Goal: Task Accomplishment & Management: Complete application form

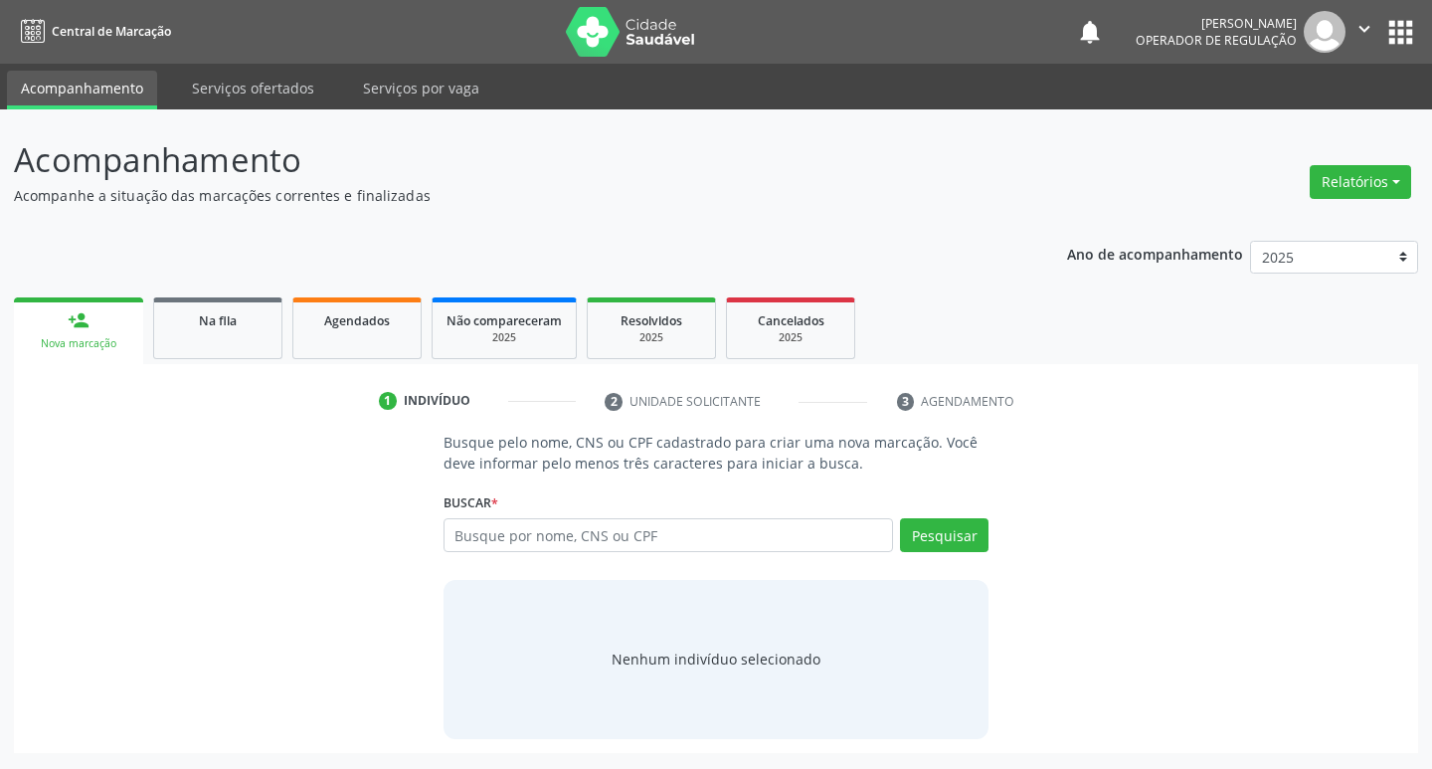
click at [504, 522] on input "text" at bounding box center [669, 535] width 451 height 34
click at [475, 551] on input "text" at bounding box center [669, 535] width 451 height 34
type input "[PERSON_NAME]"
click at [945, 538] on button "Pesquisar" at bounding box center [944, 535] width 89 height 34
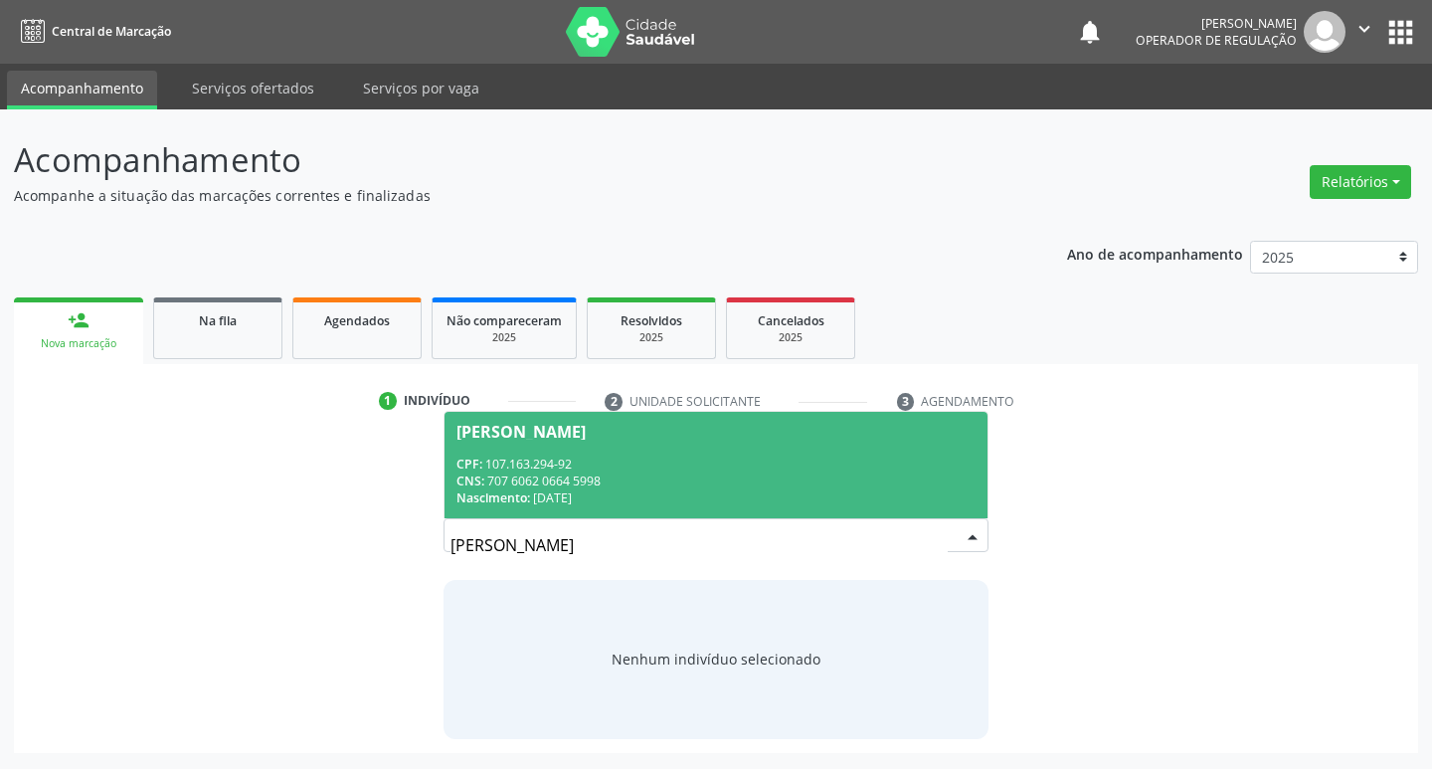
click at [601, 522] on div "[PERSON_NAME] CPF: 107.163.294-92 CNS: 707 6062 0664 5998 Nascimento: [DATE] Ne…" at bounding box center [717, 542] width 546 height 48
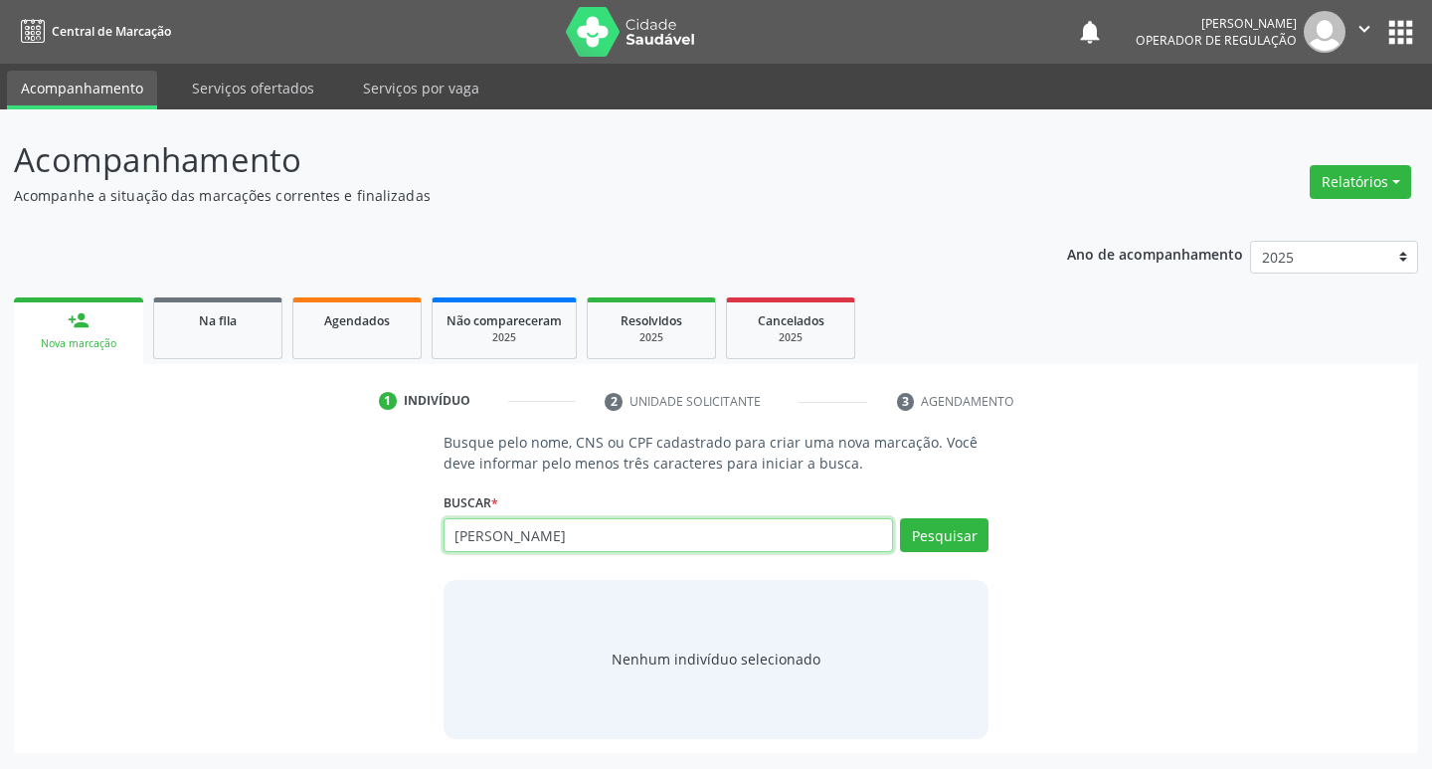
click at [616, 536] on input "[PERSON_NAME]" at bounding box center [669, 535] width 451 height 34
click at [943, 559] on div "Pesquisar" at bounding box center [940, 542] width 95 height 48
click at [952, 546] on button "Pesquisar" at bounding box center [944, 535] width 89 height 34
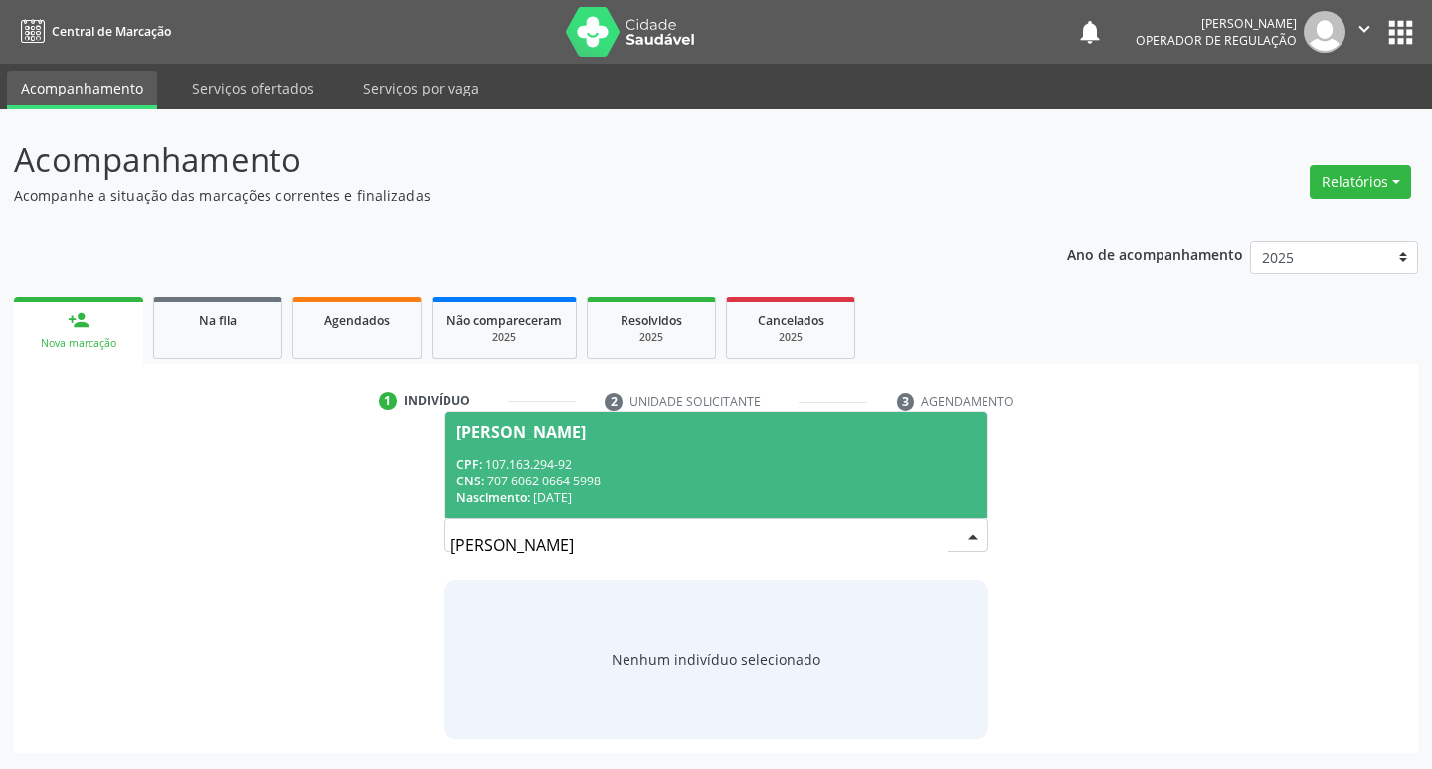
click at [763, 462] on div "CPF: 107.163.294-92" at bounding box center [717, 464] width 520 height 17
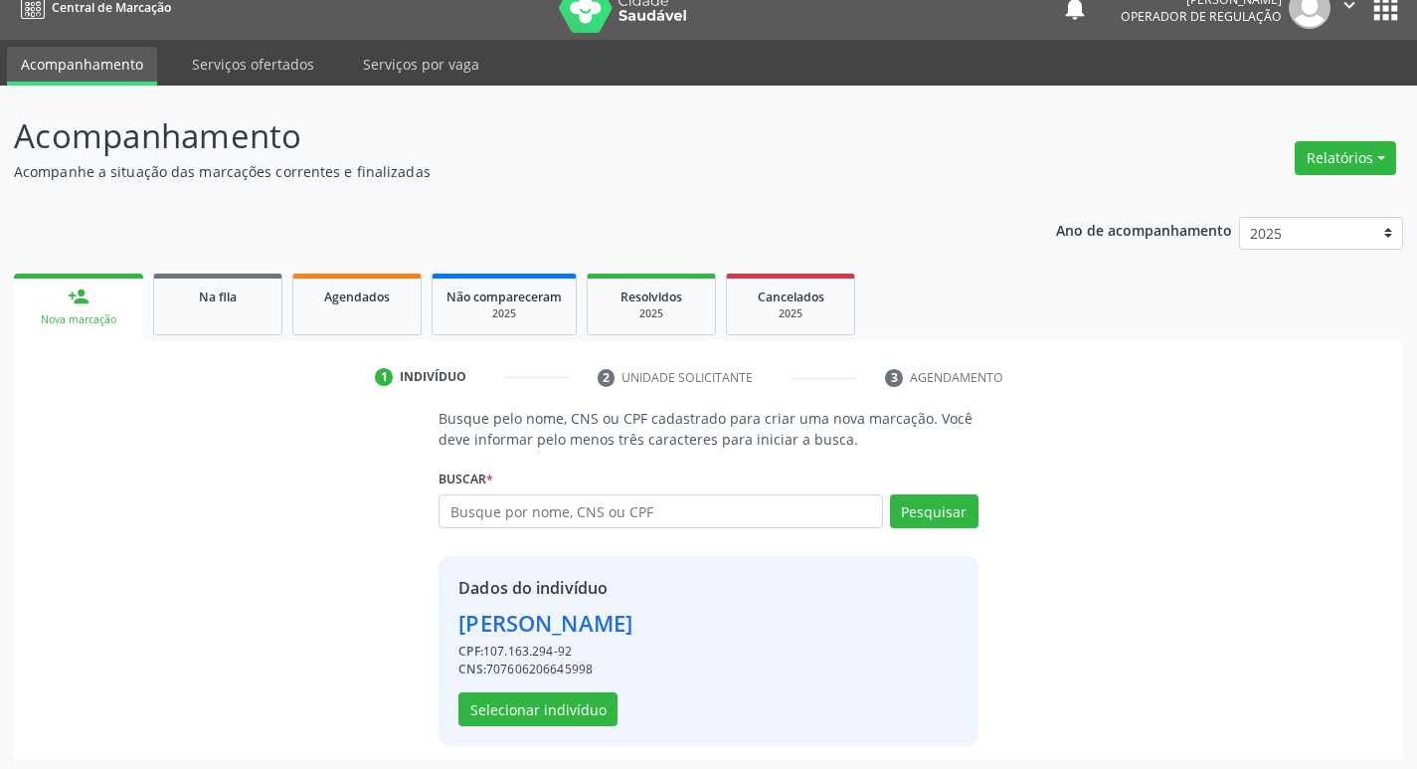
scroll to position [29, 0]
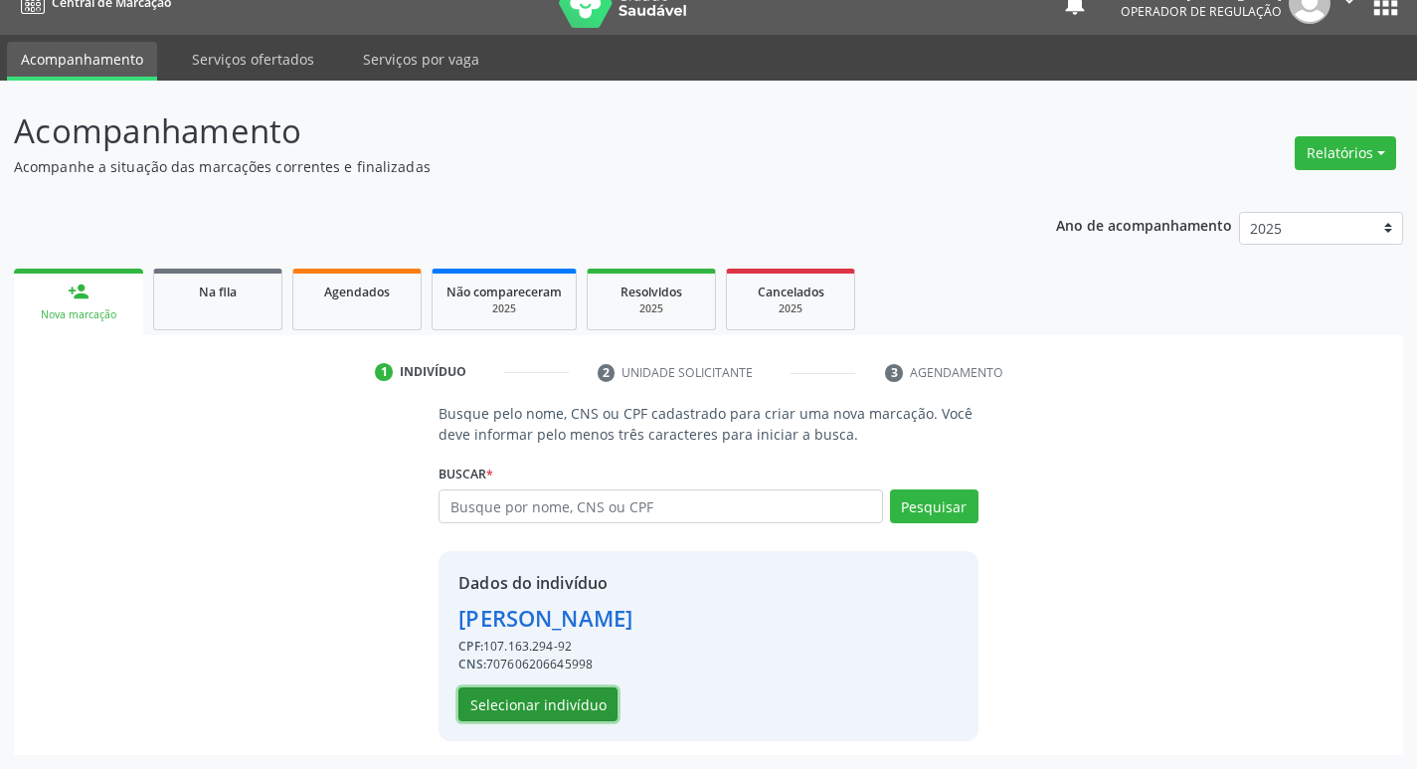
click at [482, 712] on button "Selecionar indivíduo" at bounding box center [538, 704] width 159 height 34
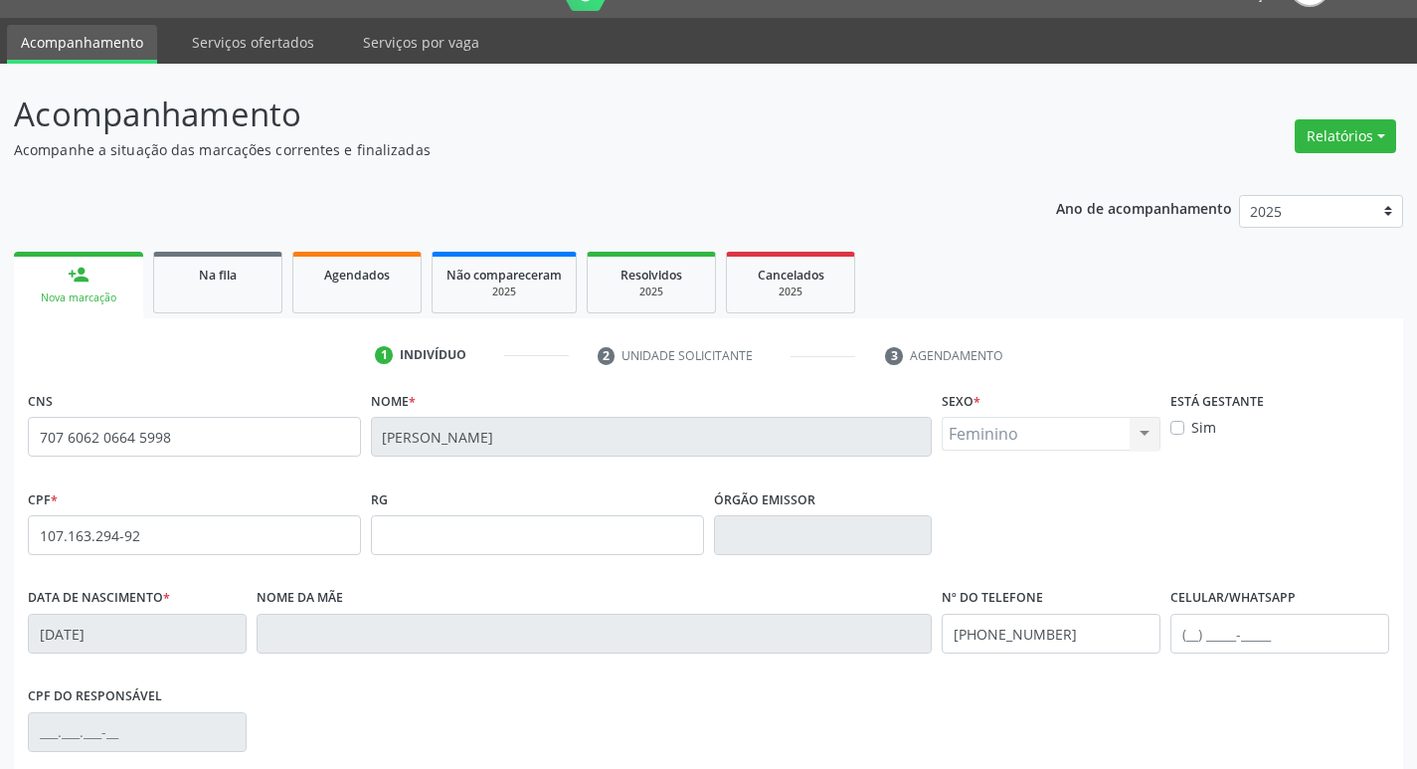
scroll to position [309, 0]
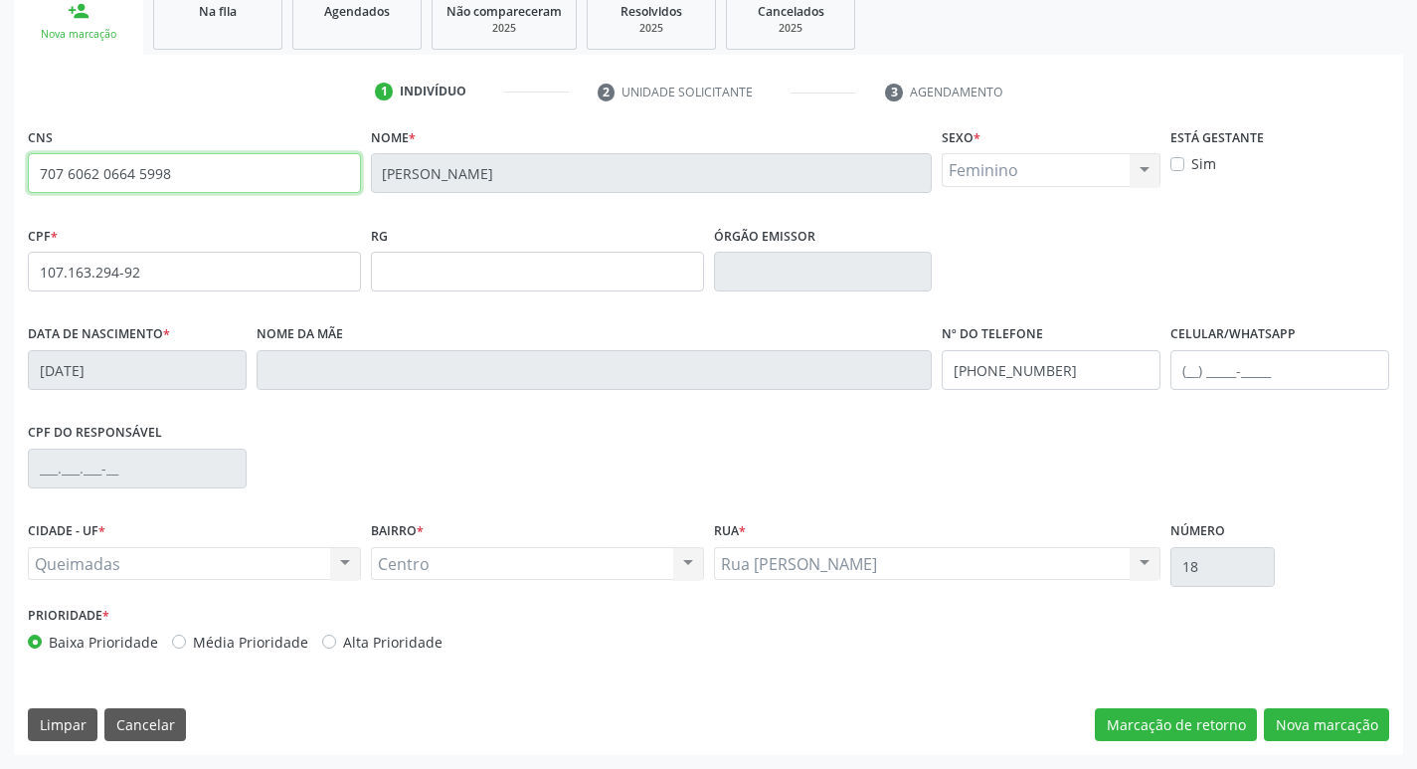
click at [162, 175] on input "707 6062 0664 5998" at bounding box center [194, 173] width 333 height 40
click at [1374, 729] on button "Nova marcação" at bounding box center [1326, 725] width 125 height 34
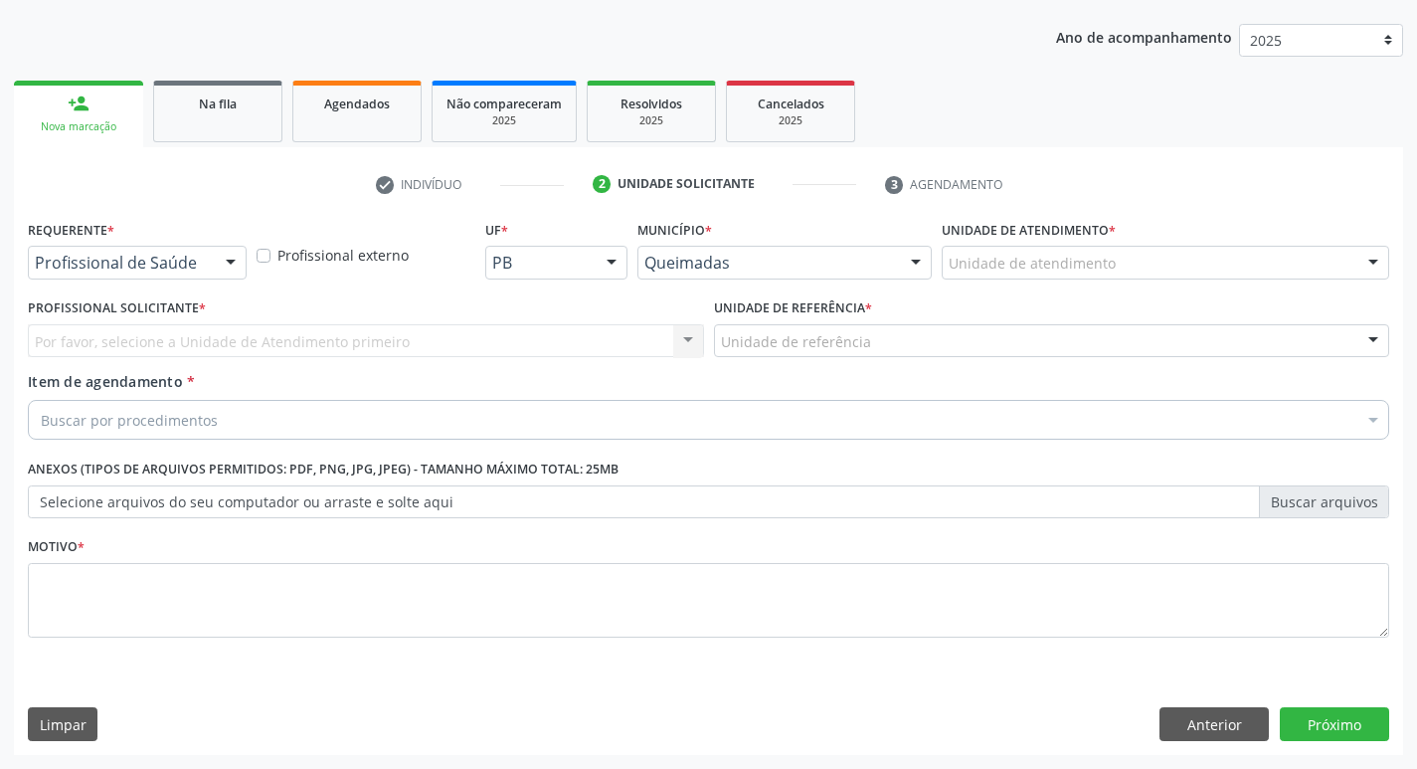
scroll to position [217, 0]
click at [216, 262] on div at bounding box center [231, 264] width 30 height 34
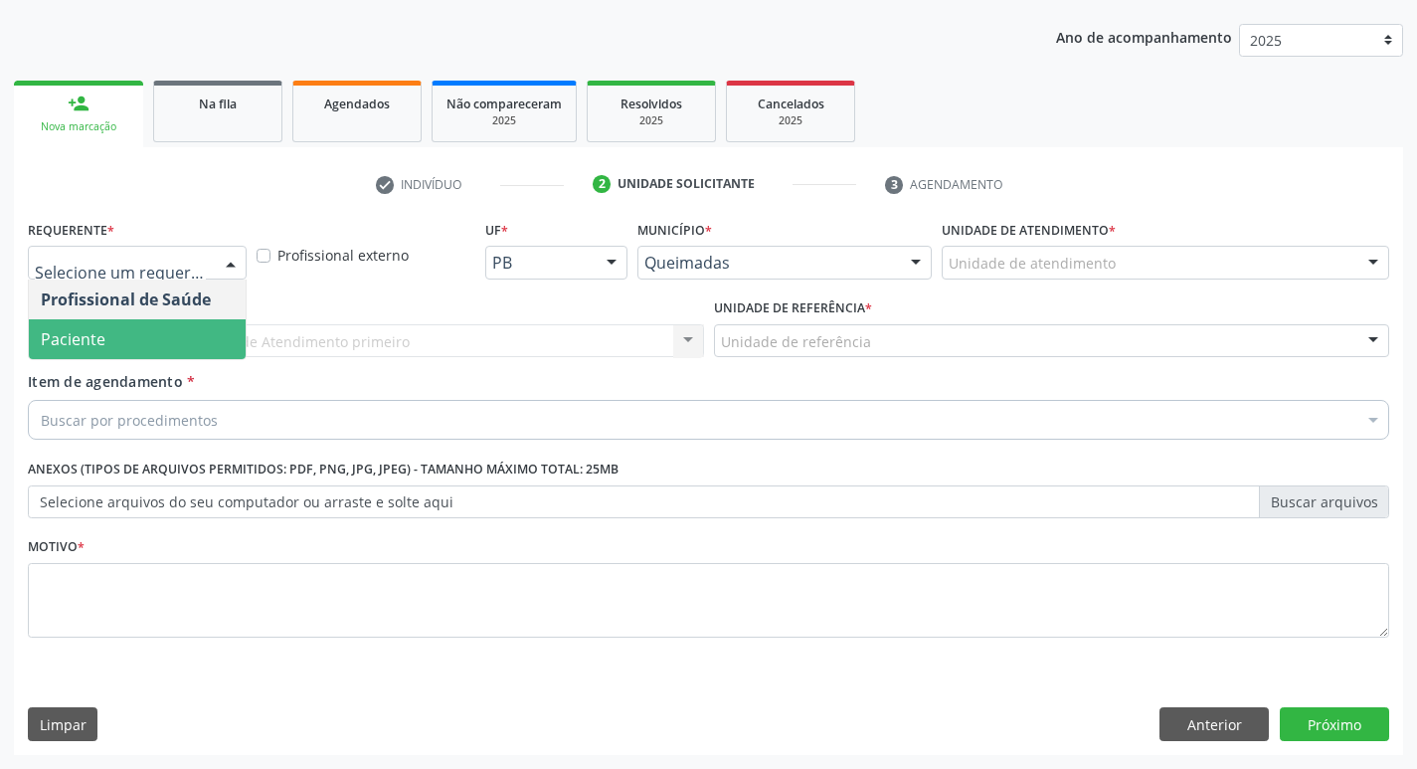
click at [164, 351] on span "Paciente" at bounding box center [137, 339] width 217 height 40
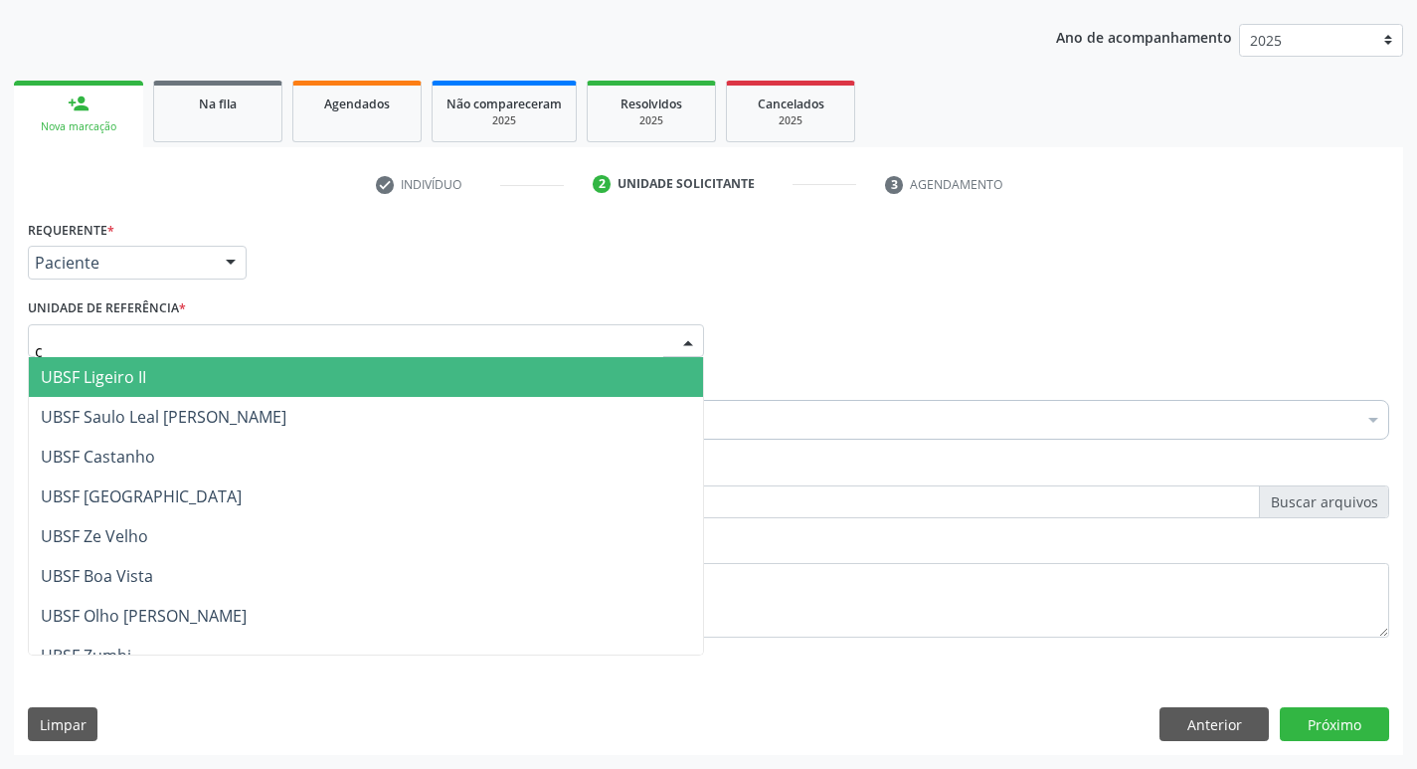
type input "ce"
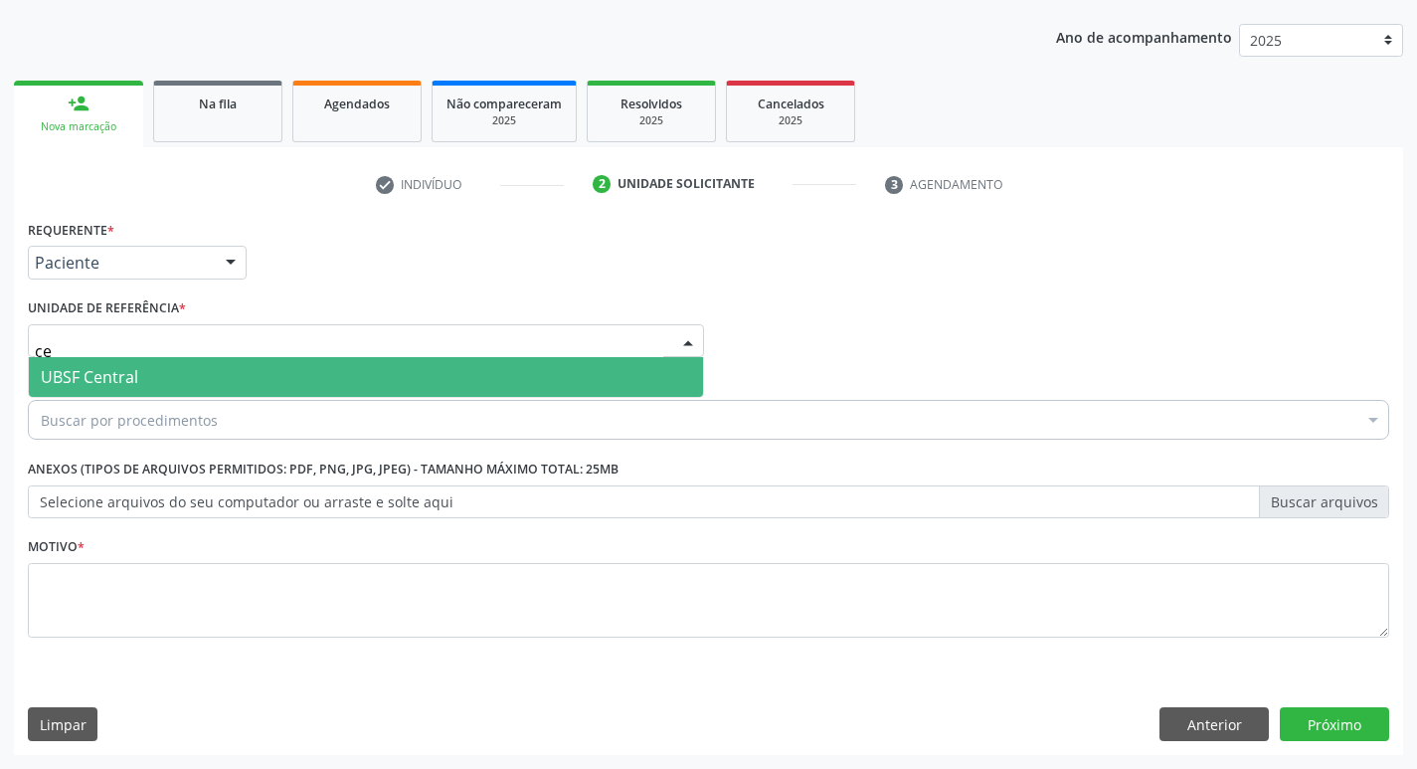
click at [171, 369] on span "UBSF Central" at bounding box center [366, 377] width 674 height 40
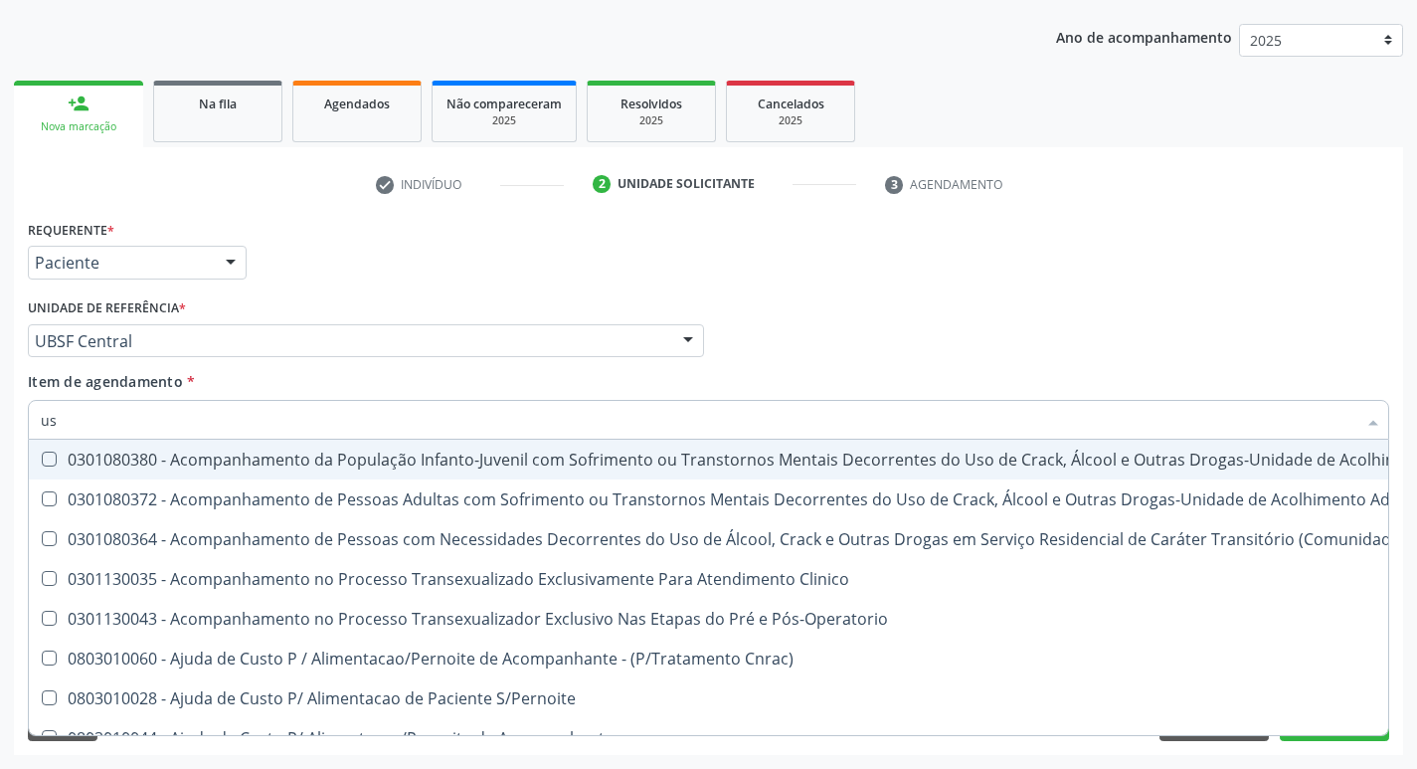
type input "usg"
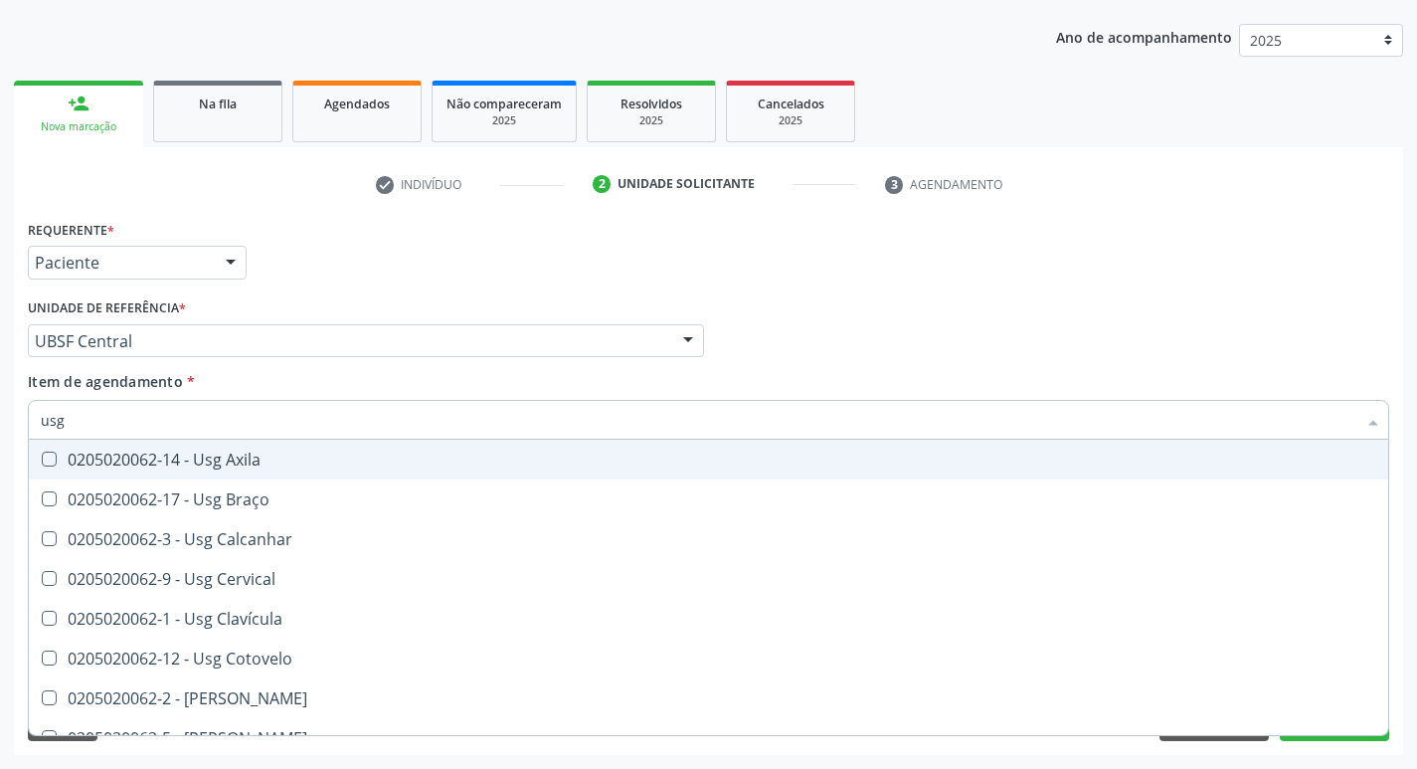
click at [635, 232] on div "Requerente * Paciente Profissional de Saúde Paciente Nenhum resultado encontrad…" at bounding box center [709, 254] width 1372 height 78
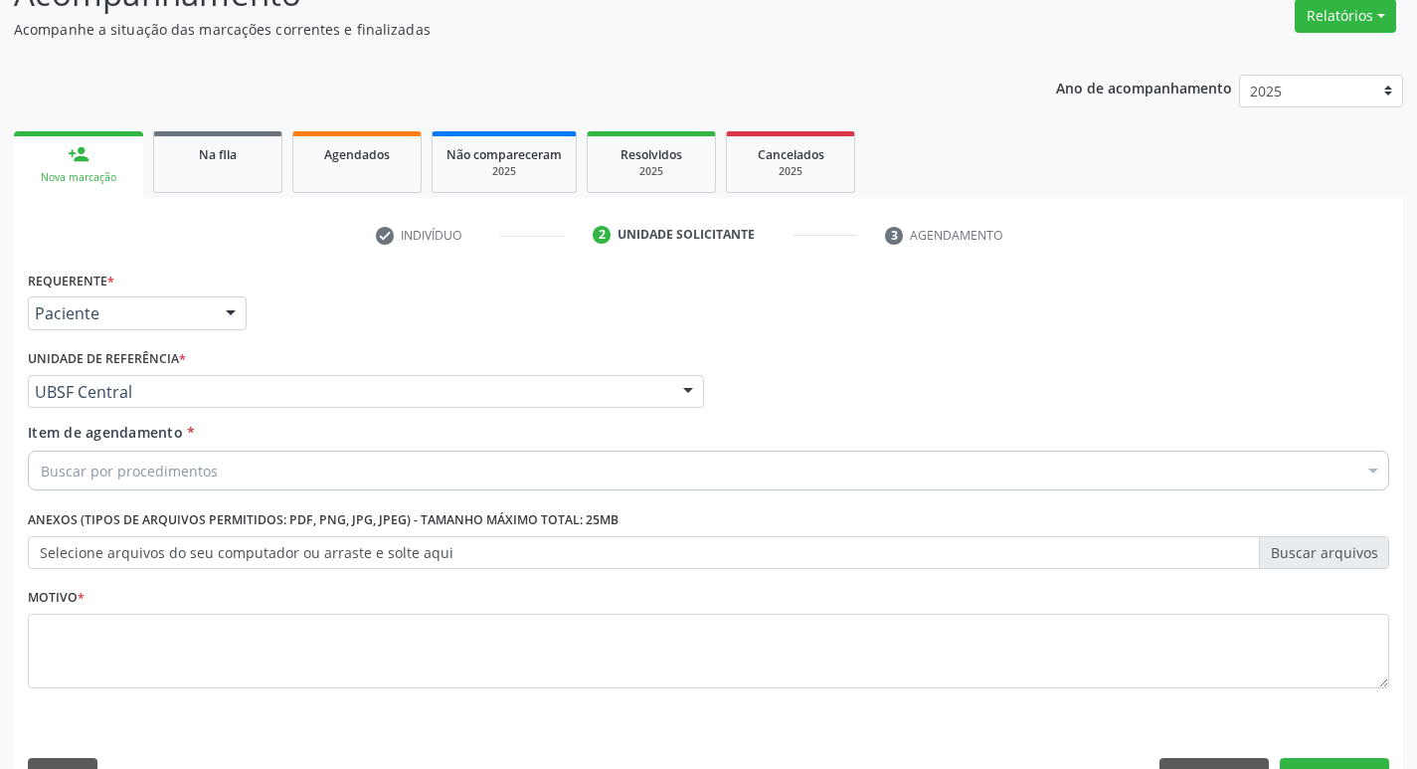
scroll to position [0, 0]
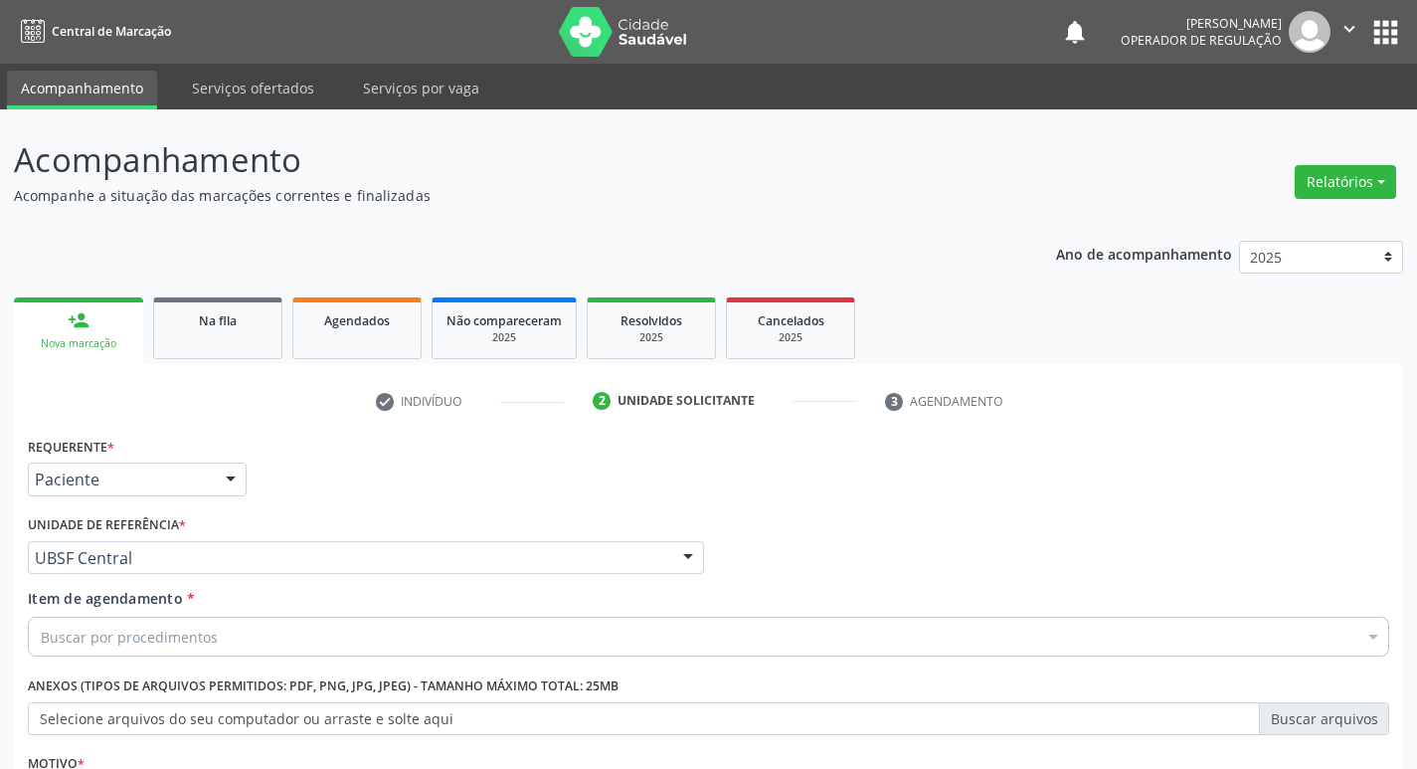
click at [1358, 28] on icon "" at bounding box center [1350, 29] width 22 height 22
click at [1332, 116] on link "Sair" at bounding box center [1298, 121] width 137 height 28
